Goal: Connect with others: Connect with others

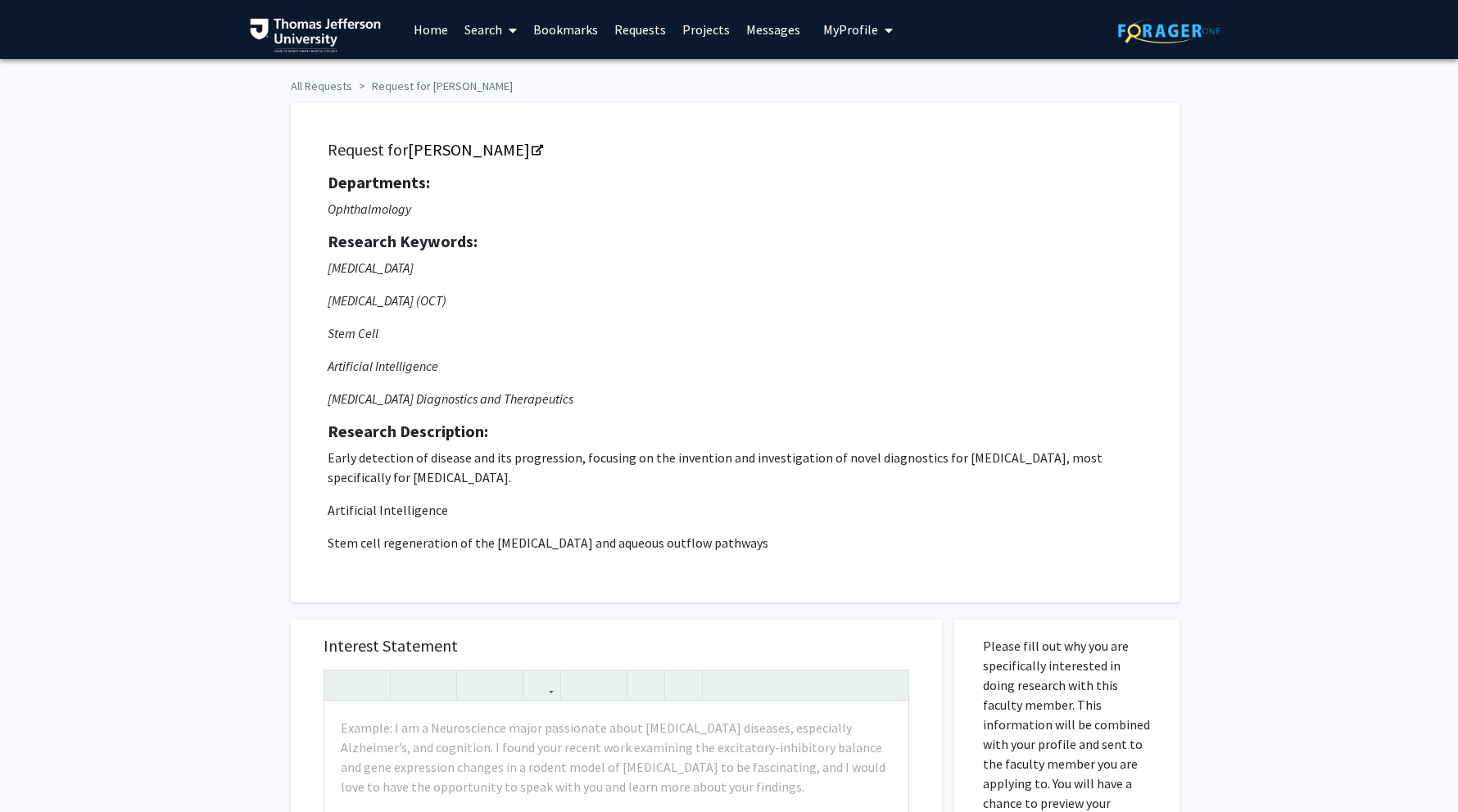
scroll to position [3, 0]
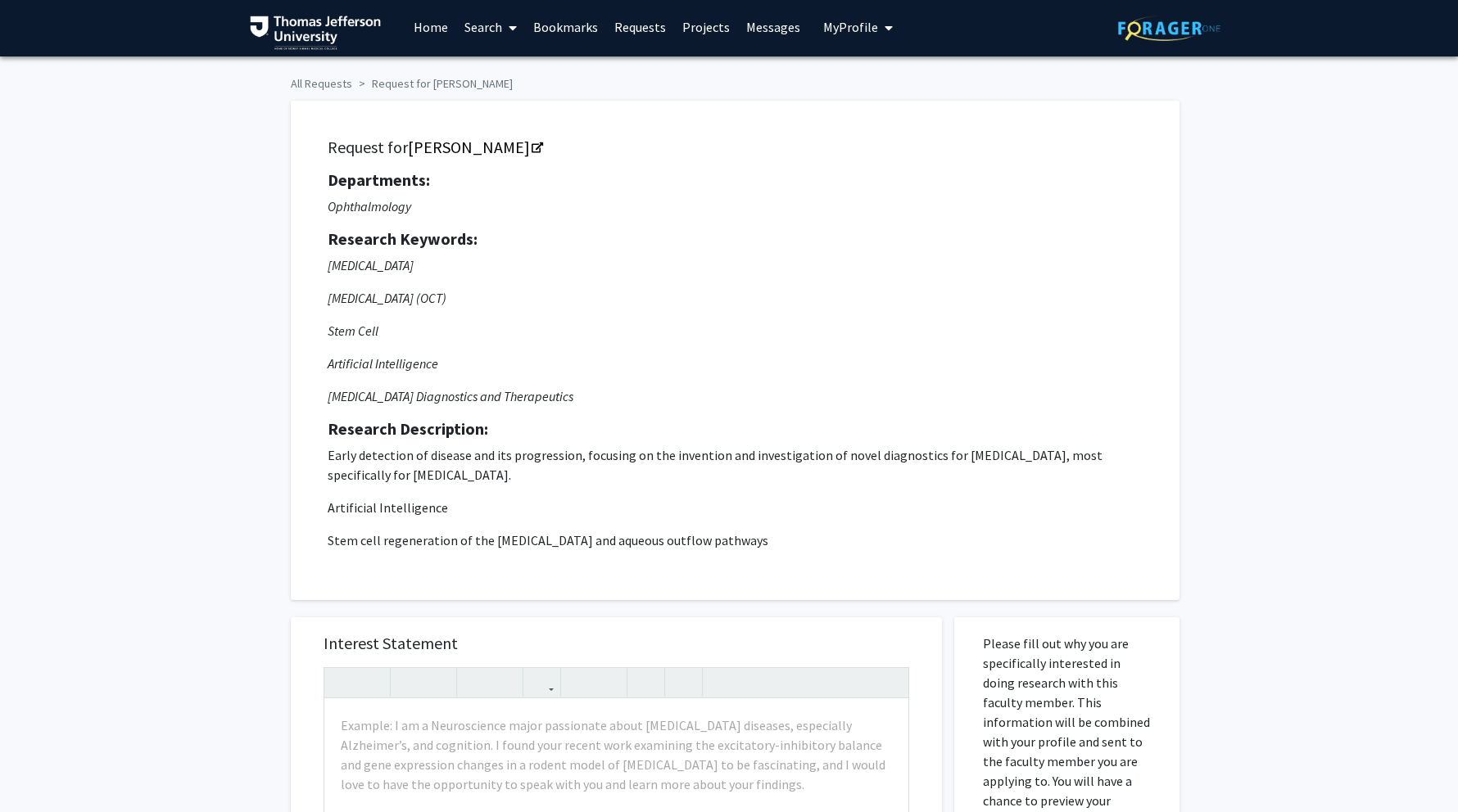
drag, startPoint x: 343, startPoint y: 209, endPoint x: 454, endPoint y: 208, distance: 111.0
click at [454, 208] on p "Ophthalmology" at bounding box center [735, 206] width 815 height 20
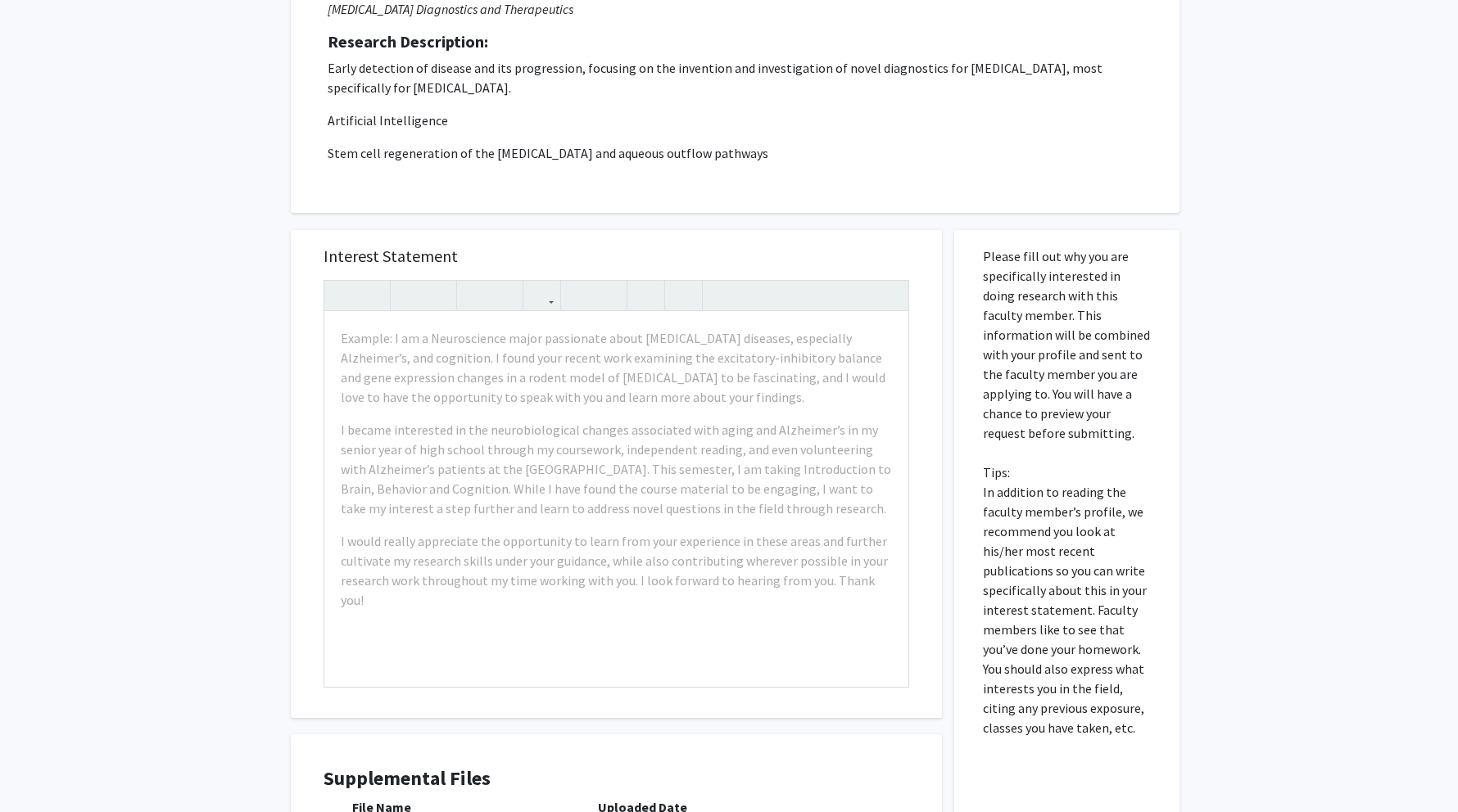
scroll to position [618, 0]
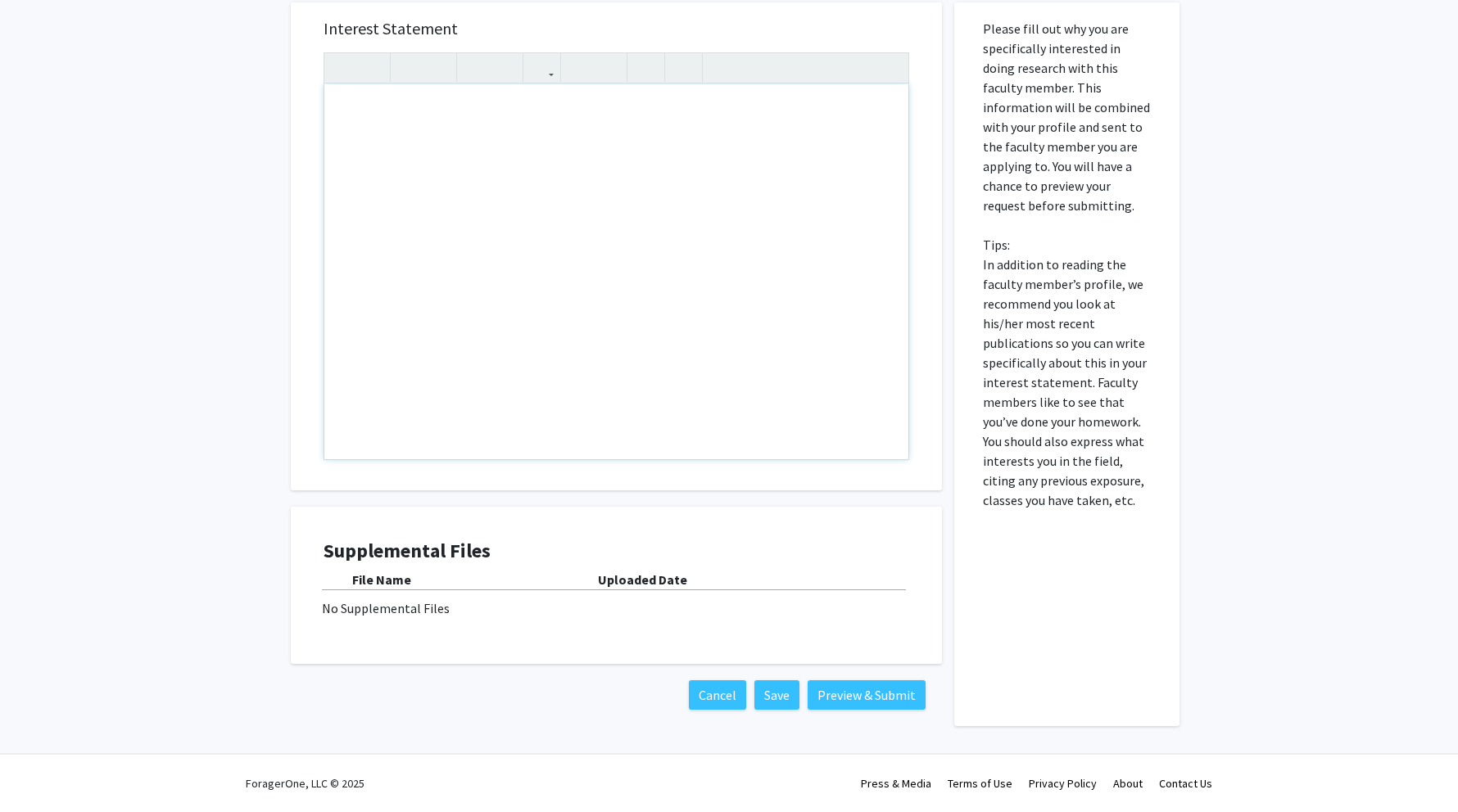
click at [490, 396] on div "Note to users with screen readers: Please press Alt+0 or Option+0 to deactivate…" at bounding box center [616, 272] width 584 height 375
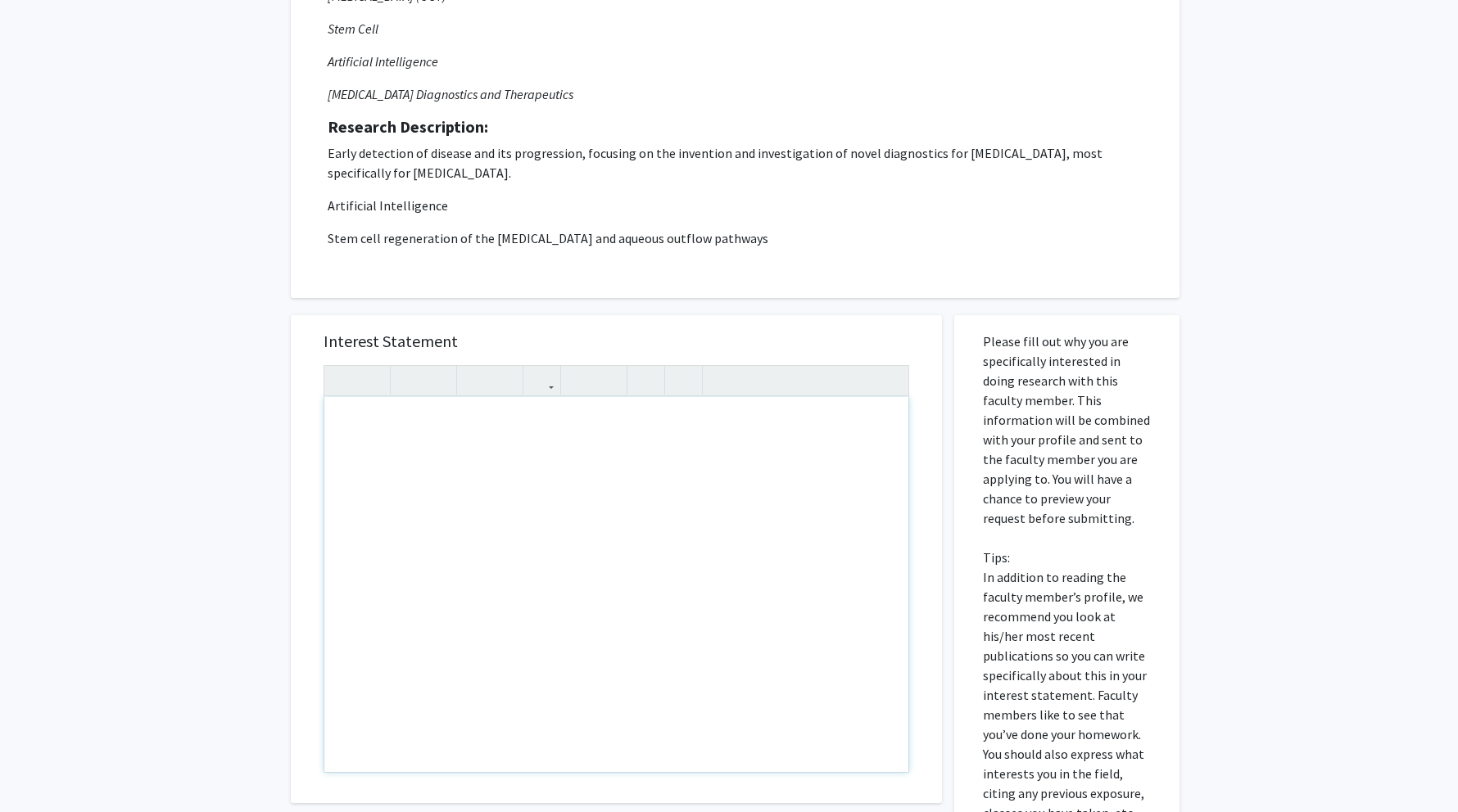
scroll to position [0, 0]
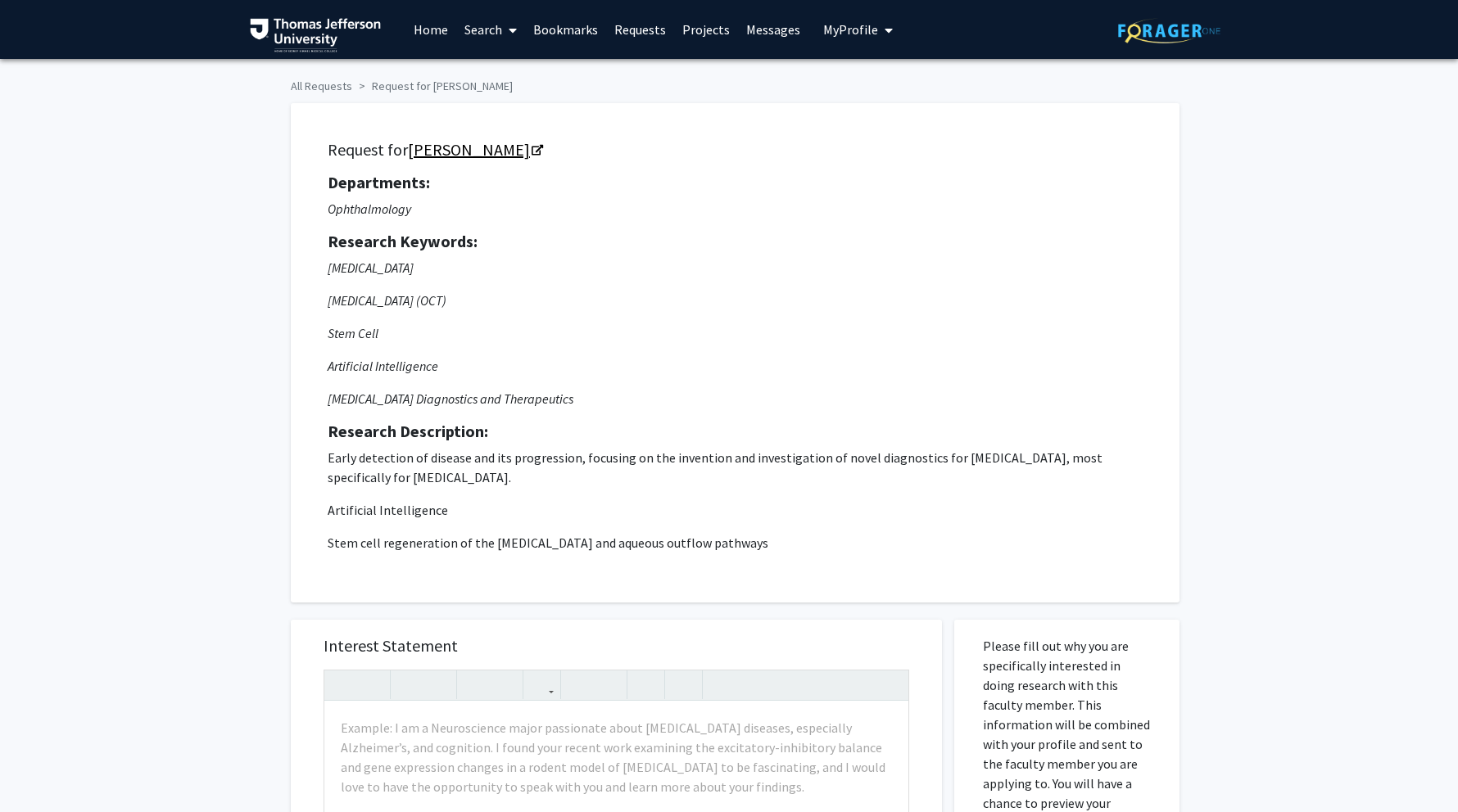
click at [443, 140] on link "Joel Schuman" at bounding box center [474, 149] width 133 height 20
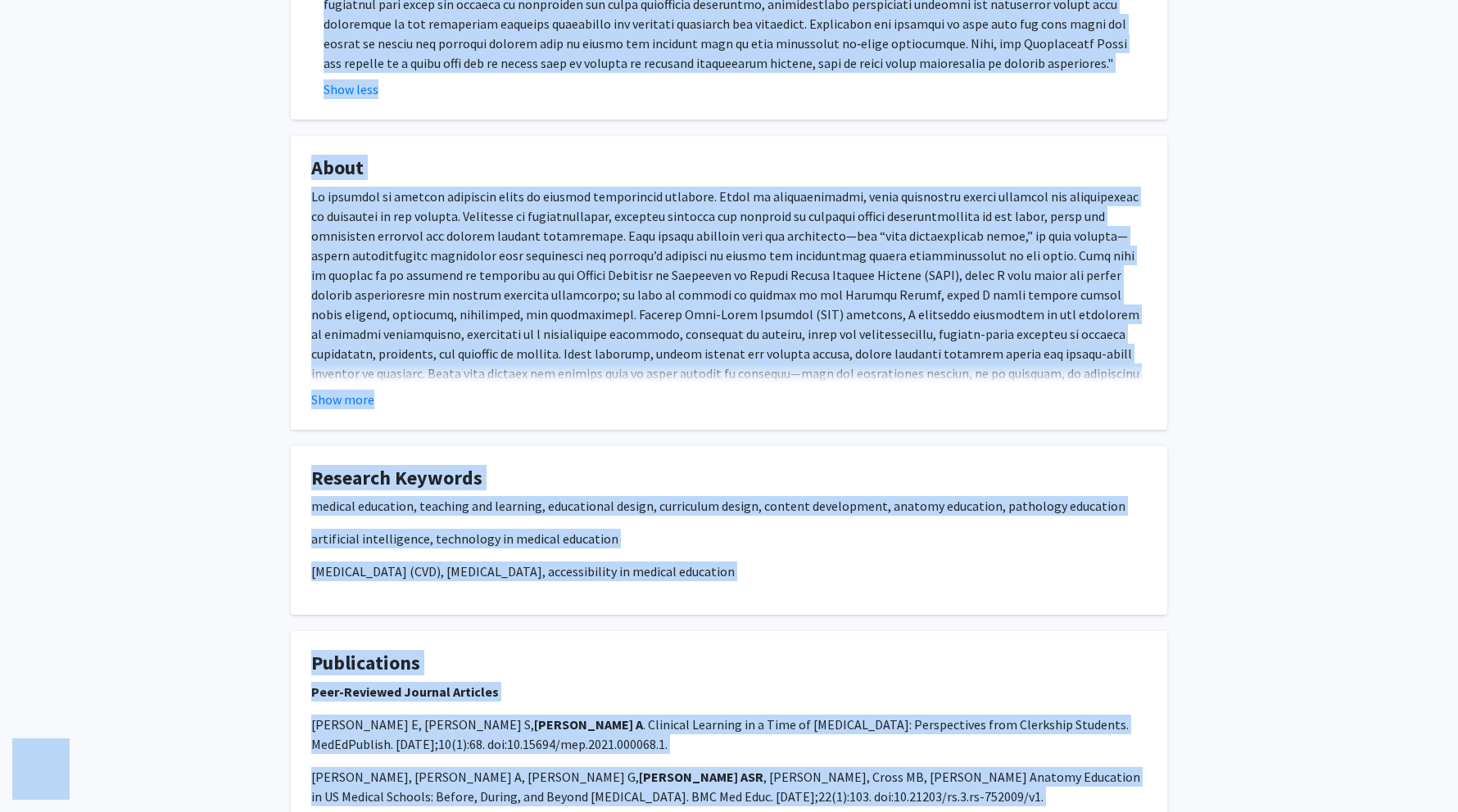
scroll to position [1631, 0]
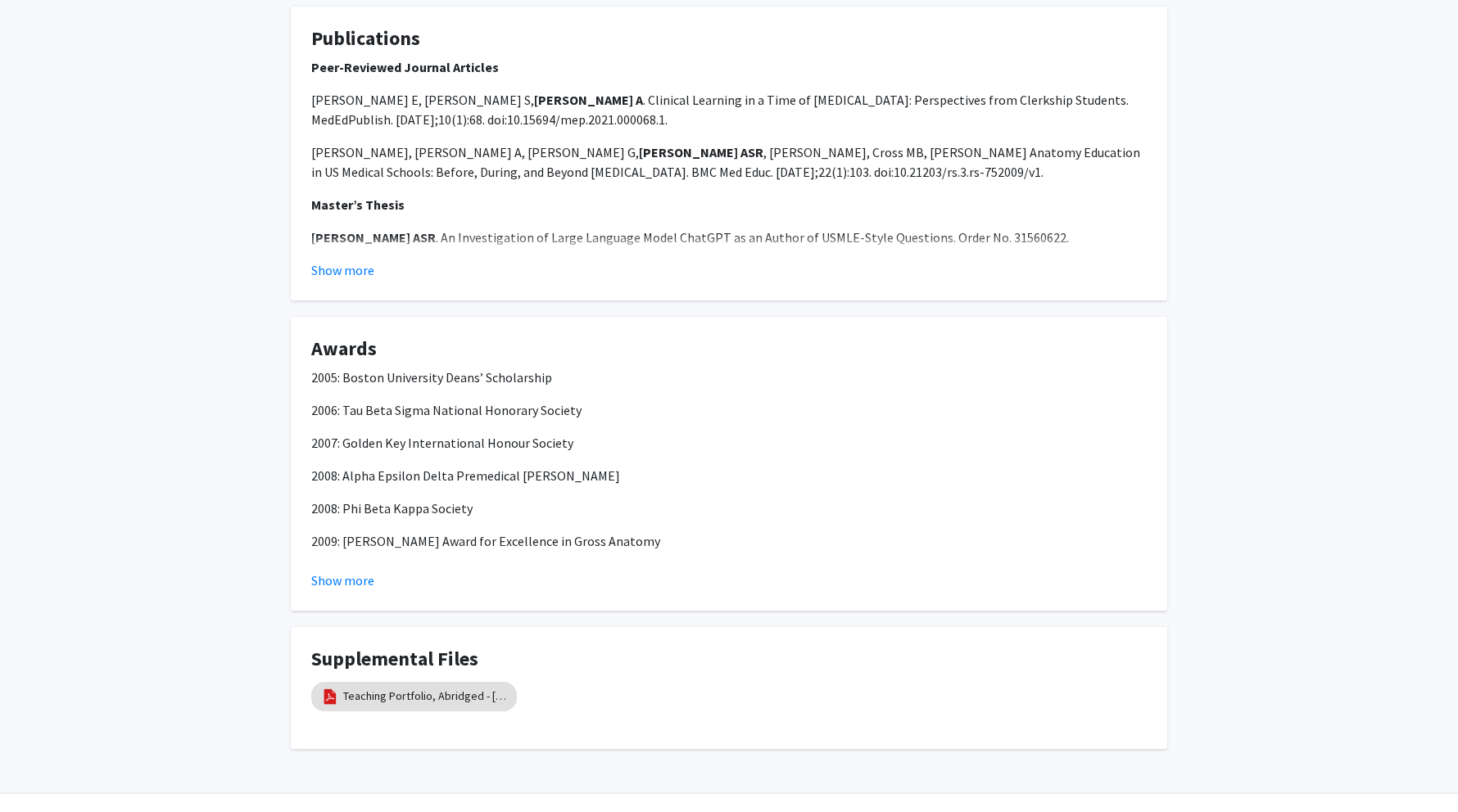
click at [377, 491] on div "2005: Boston University Deans’ Scholarship 2006: Tau Beta Sigma National Honora…" at bounding box center [729, 574] width 836 height 413
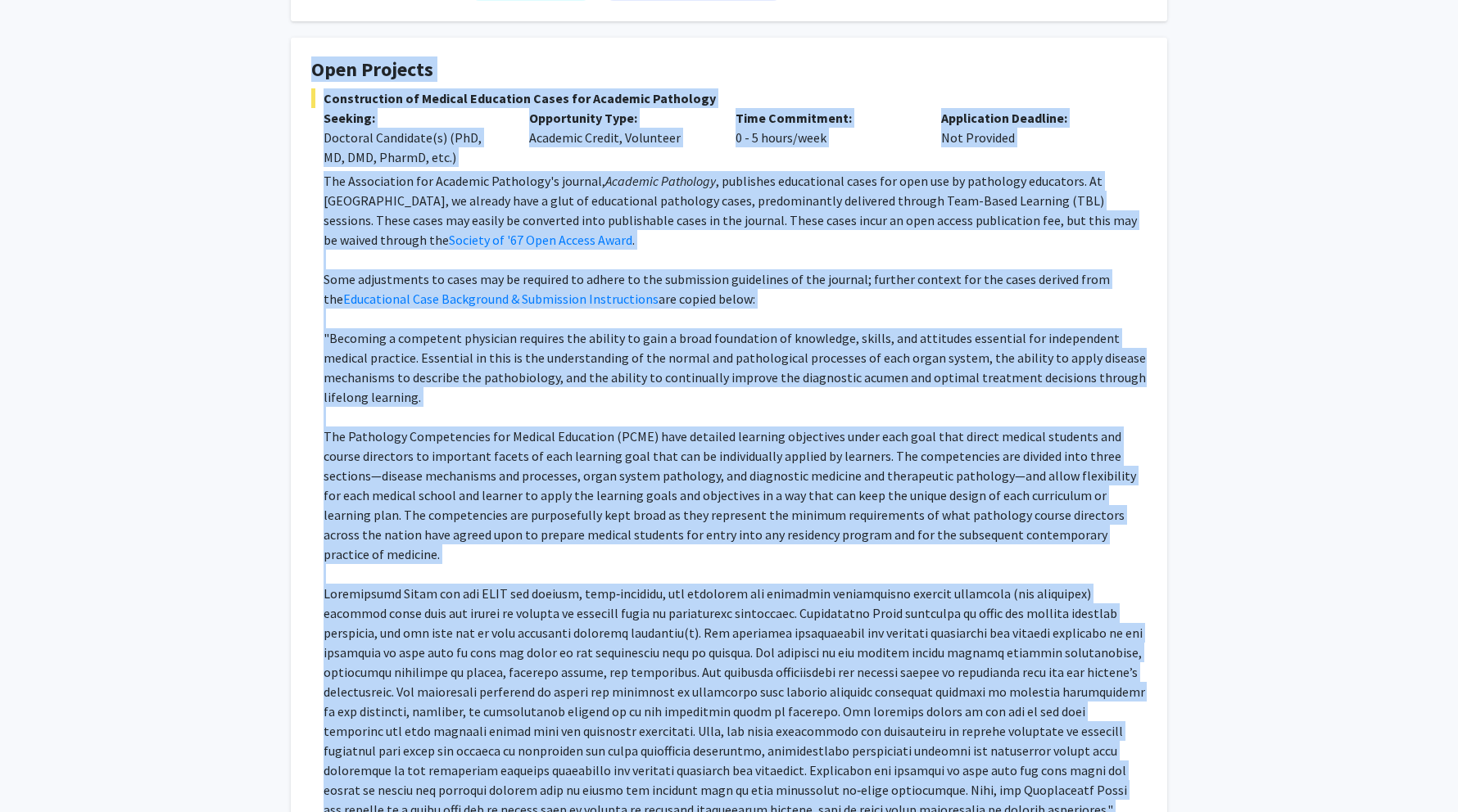
scroll to position [0, 0]
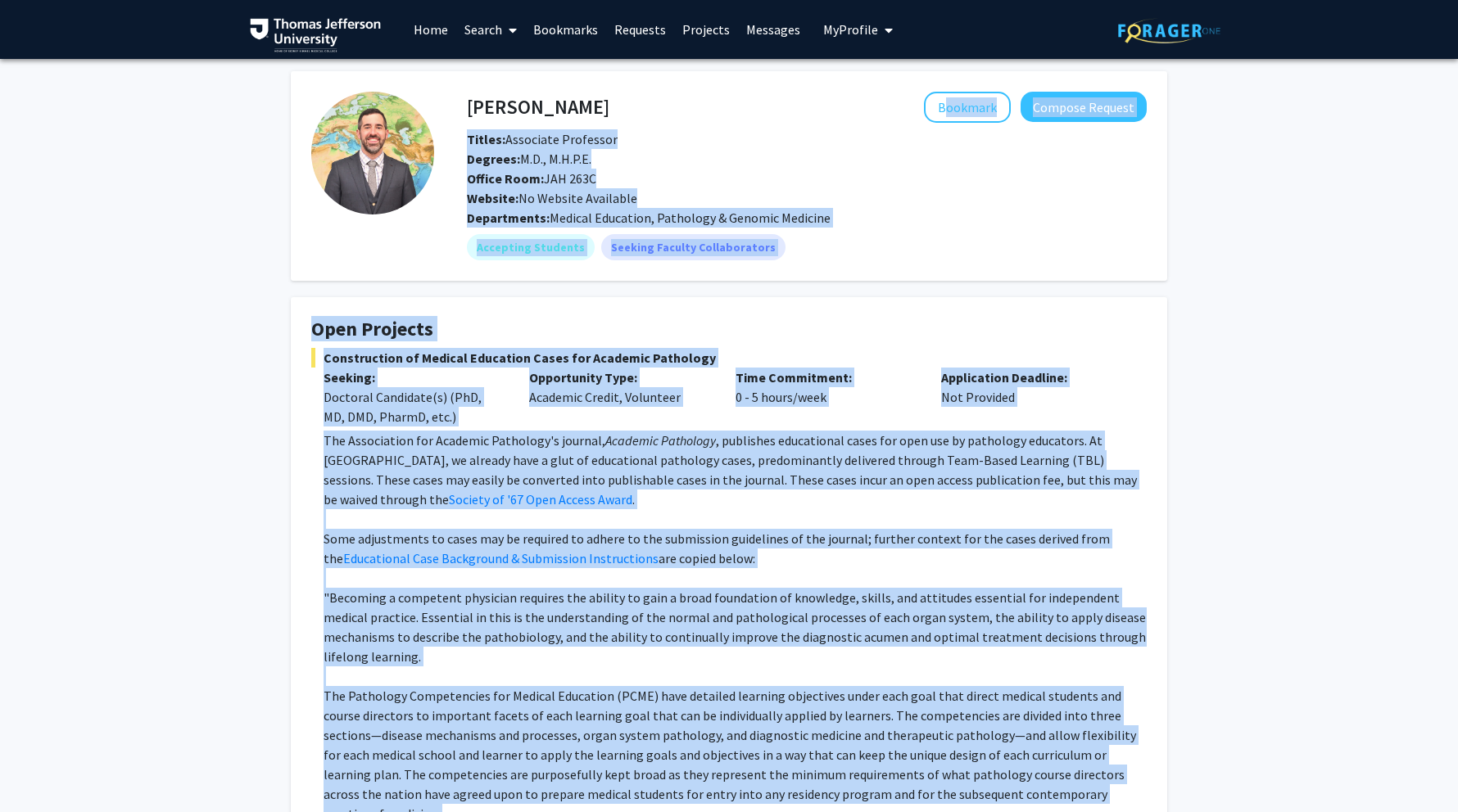
drag, startPoint x: 624, startPoint y: 507, endPoint x: 455, endPoint y: 105, distance: 436.1
copy div "Bookmark Compose Request Titles: Associate Professor Degrees: M.D., M.H.P.E. Of…"
click at [502, 378] on p "Seeking:" at bounding box center [414, 377] width 181 height 20
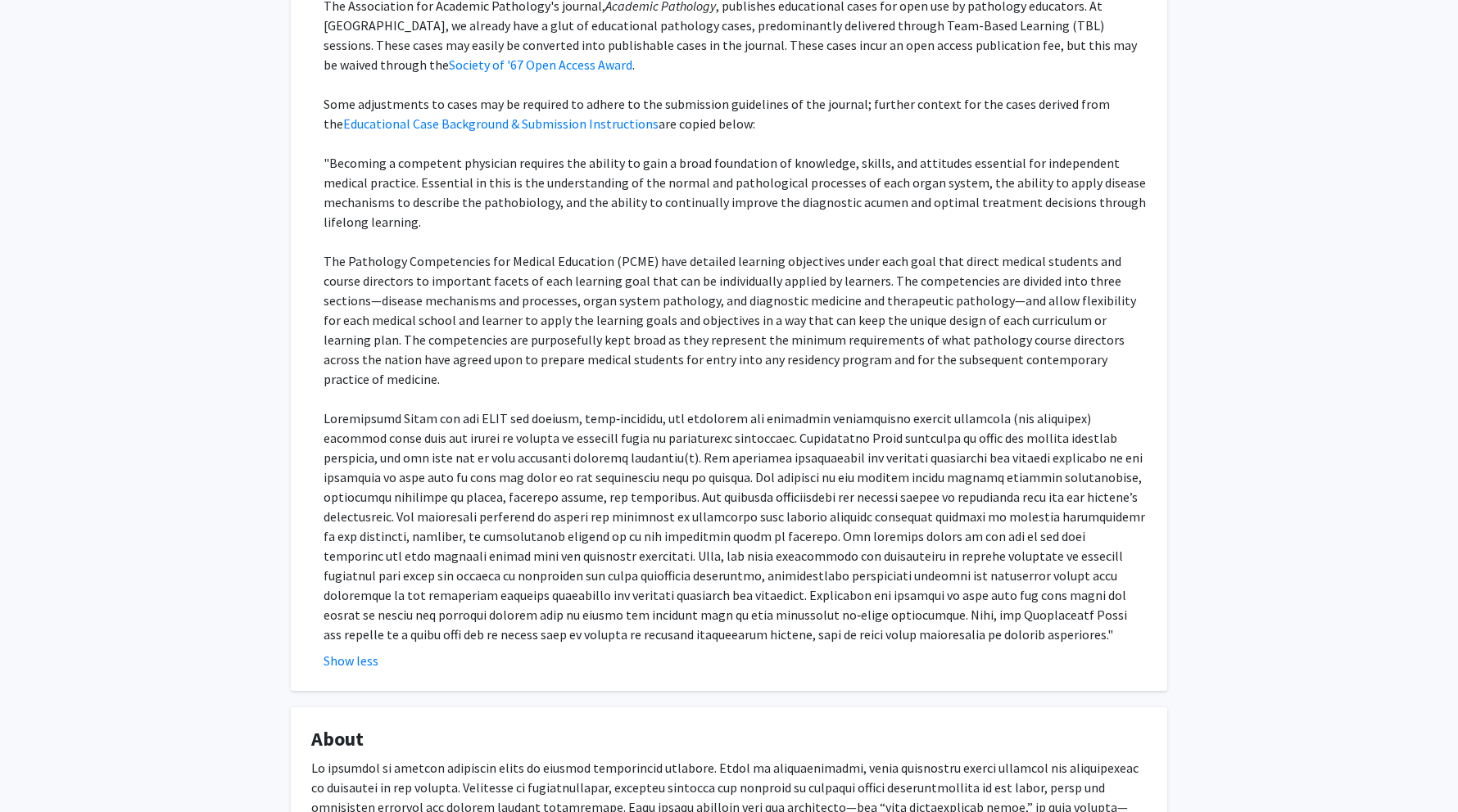
scroll to position [436, 0]
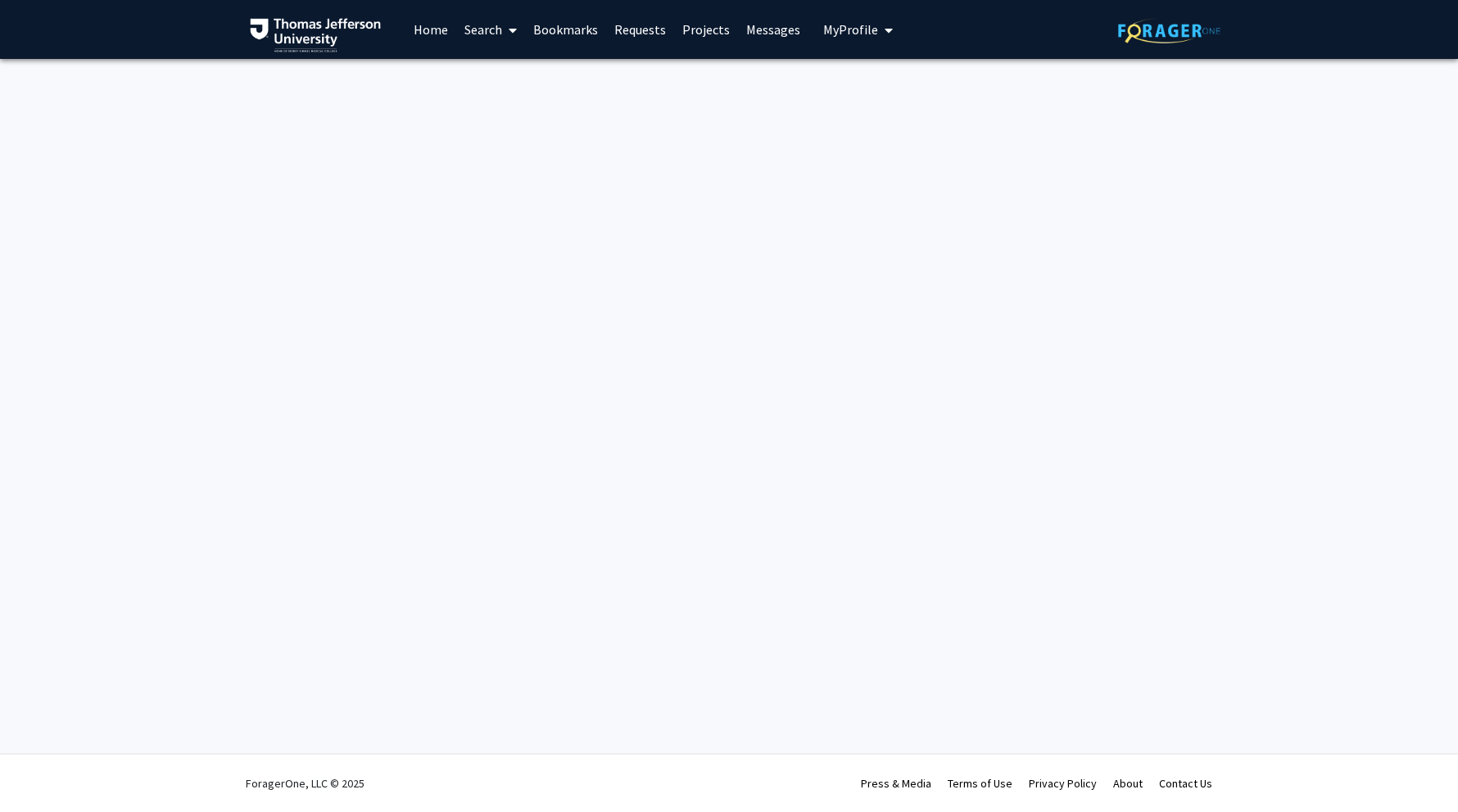
click at [1038, 277] on div "Skip navigation Home Search Bookmarks Requests Projects Messages My Profile [PE…" at bounding box center [729, 406] width 1458 height 812
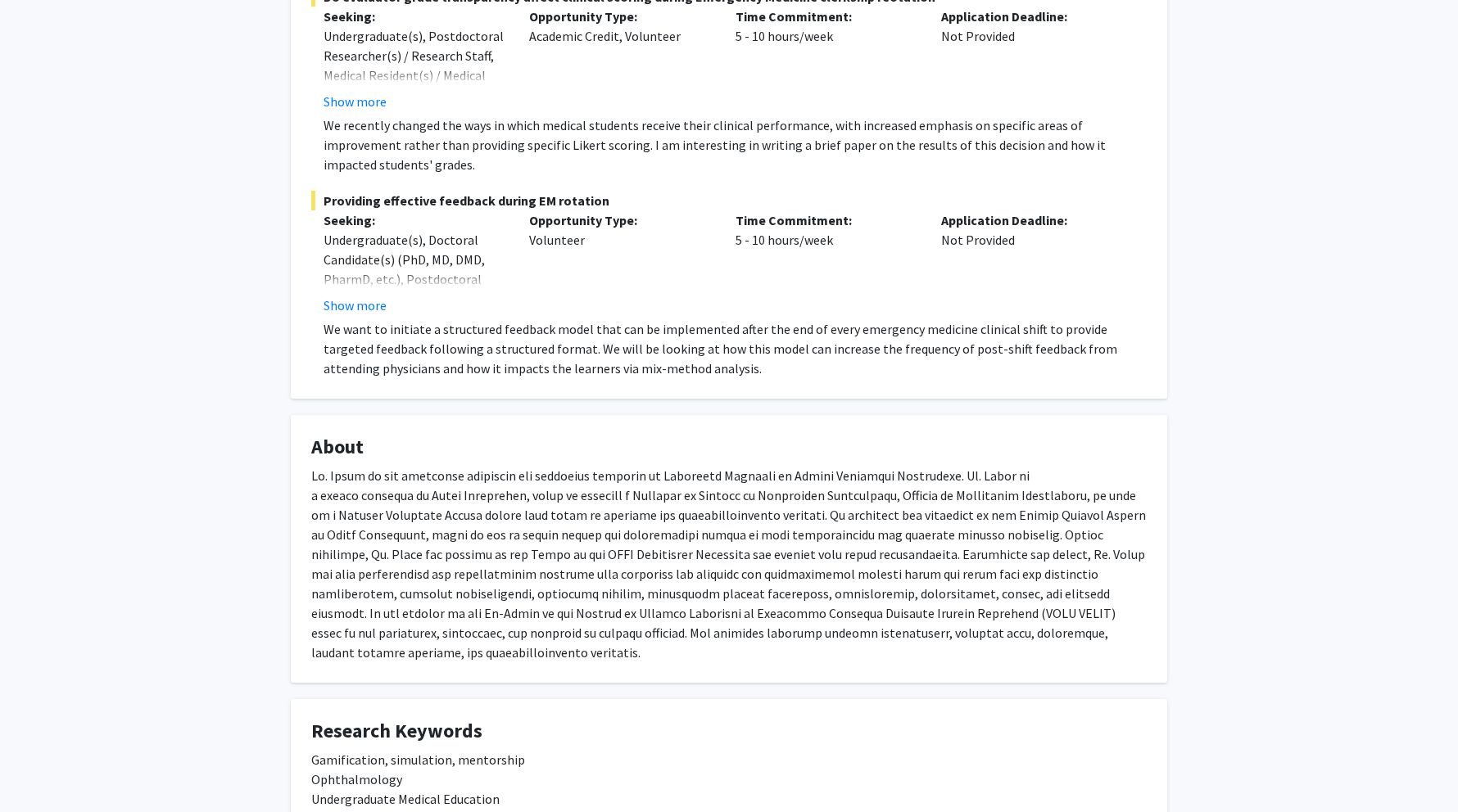
scroll to position [836, 0]
